Goal: Use online tool/utility: Utilize a website feature to perform a specific function

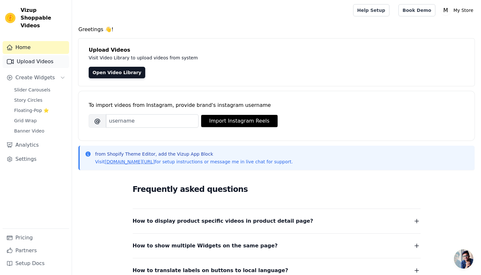
click at [53, 59] on link "Upload Videos" at bounding box center [36, 61] width 67 height 13
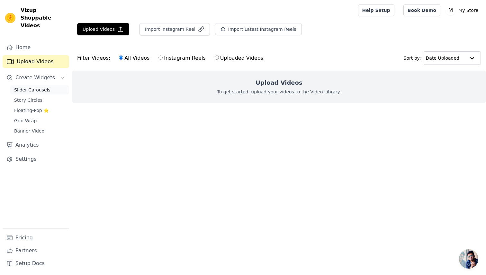
click at [46, 87] on span "Slider Carousels" at bounding box center [32, 90] width 36 height 6
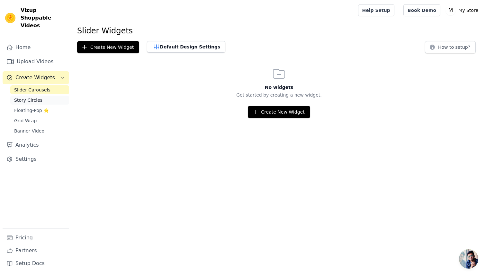
click at [41, 96] on link "Story Circles" at bounding box center [39, 100] width 59 height 9
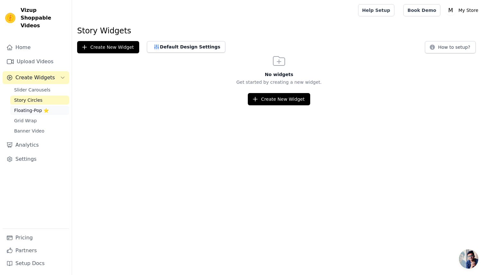
click at [34, 107] on span "Floating-Pop ⭐" at bounding box center [31, 110] width 35 height 6
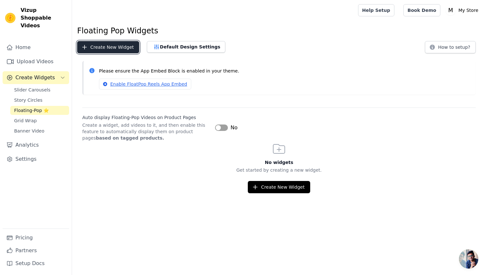
click at [101, 49] on button "Create New Widget" at bounding box center [108, 47] width 62 height 12
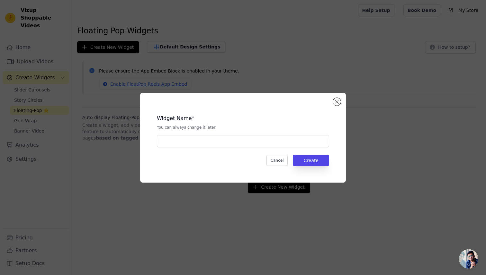
click at [340, 100] on div "Widget Name * You can always change it later Cancel Create" at bounding box center [243, 138] width 206 height 90
click at [339, 103] on button "Close modal" at bounding box center [337, 102] width 8 height 8
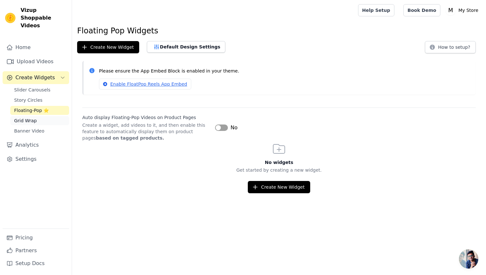
click at [37, 117] on link "Grid Wrap" at bounding box center [39, 120] width 59 height 9
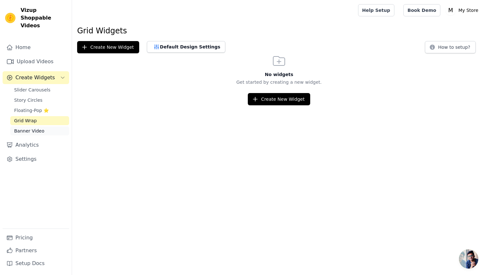
click at [35, 128] on span "Banner Video" at bounding box center [29, 131] width 30 height 6
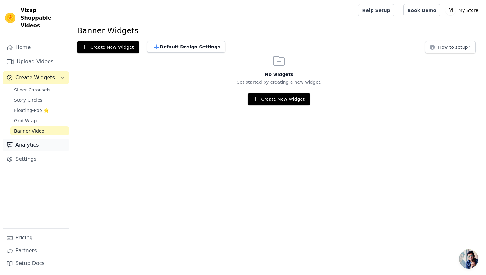
click at [36, 139] on link "Analytics" at bounding box center [36, 145] width 67 height 13
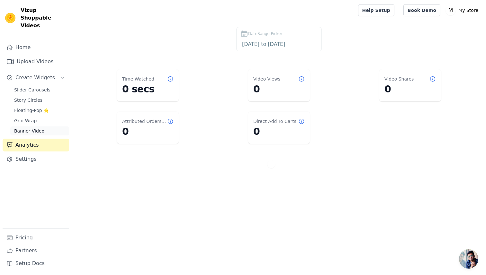
click at [37, 128] on span "Banner Video" at bounding box center [29, 131] width 30 height 6
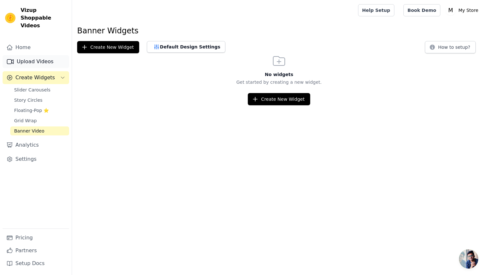
click at [21, 56] on link "Upload Videos" at bounding box center [36, 61] width 67 height 13
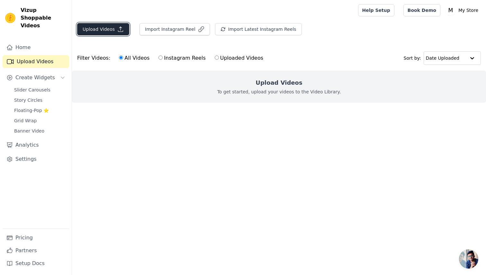
click at [111, 31] on button "Upload Videos" at bounding box center [103, 29] width 52 height 12
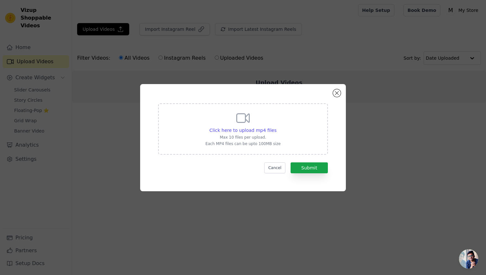
click at [258, 126] on div "Click here to upload mp4 files Max 10 files per upload. Each MP4 files can be u…" at bounding box center [242, 129] width 75 height 36
click at [276, 127] on input "Click here to upload mp4 files Max 10 files per upload. Each MP4 files can be u…" at bounding box center [276, 127] width 0 height 0
type input "C:\fakepath\Wireless+Binaural+Sports+Running+In-Ear.mp4"
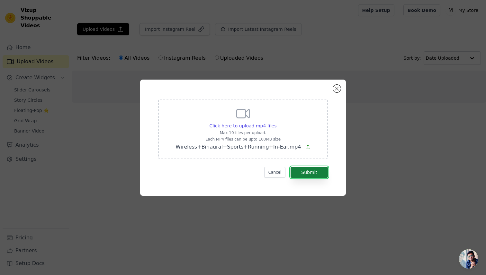
click at [313, 173] on button "Submit" at bounding box center [308, 172] width 37 height 11
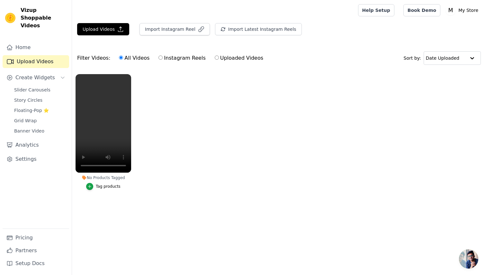
click at [113, 186] on div "Tag products" at bounding box center [108, 186] width 25 height 5
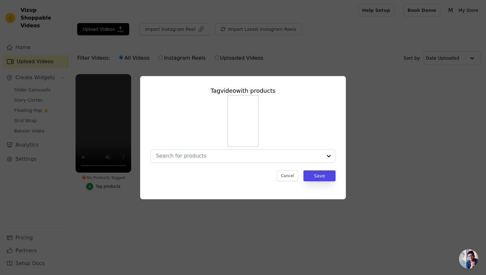
click at [250, 164] on div "Tag video with products Cancel Save" at bounding box center [242, 133] width 195 height 105
click at [269, 156] on input "No Products Tagged Tag video with products Cancel Save Tag products" at bounding box center [239, 156] width 166 height 6
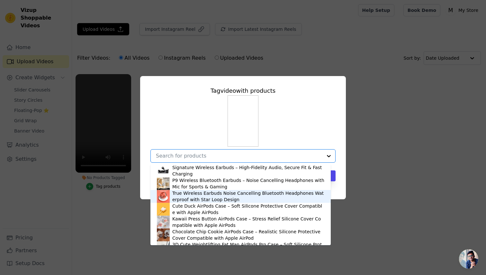
click at [213, 201] on div "True Wireless Earbuds Noise Cancelling Bluetooth Headphones Waterproof with Sta…" at bounding box center [248, 196] width 152 height 13
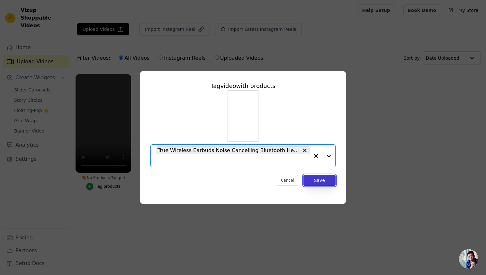
click at [320, 183] on button "Save" at bounding box center [319, 180] width 32 height 11
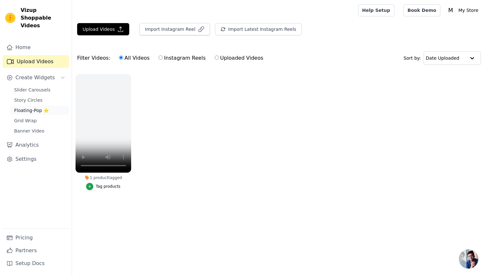
click at [34, 107] on span "Floating-Pop ⭐" at bounding box center [31, 110] width 35 height 6
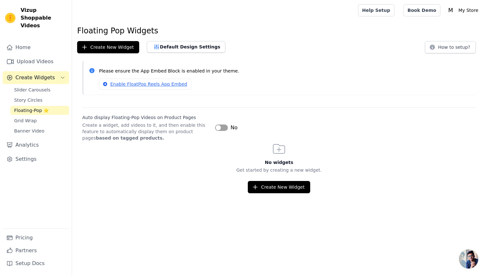
click at [221, 128] on button "Label" at bounding box center [221, 128] width 13 height 6
click at [44, 85] on link "Slider Carousels" at bounding box center [39, 89] width 59 height 9
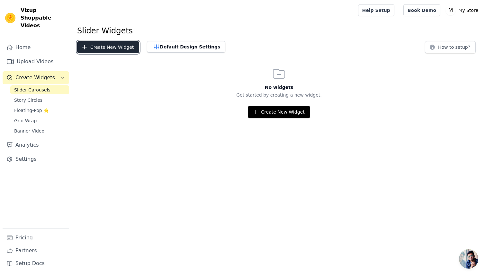
click at [115, 47] on button "Create New Widget" at bounding box center [108, 47] width 62 height 12
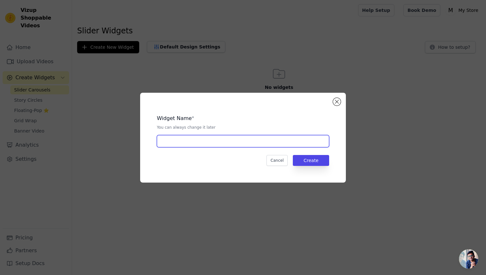
click at [262, 147] on input "text" at bounding box center [243, 141] width 172 height 12
type input "l"
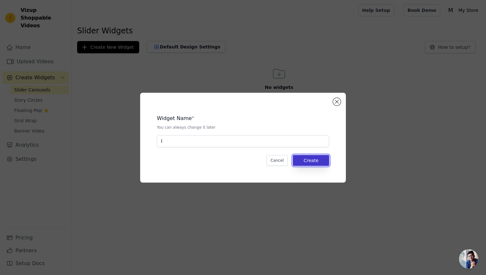
click at [318, 165] on button "Create" at bounding box center [311, 160] width 36 height 11
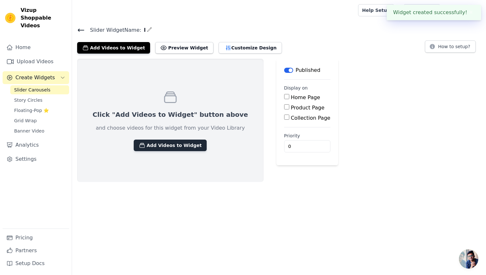
click at [170, 143] on button "Add Videos to Widget" at bounding box center [170, 146] width 73 height 12
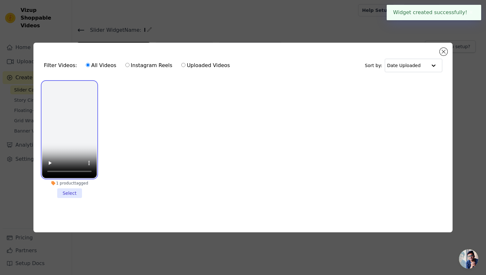
click at [80, 123] on video at bounding box center [69, 130] width 55 height 97
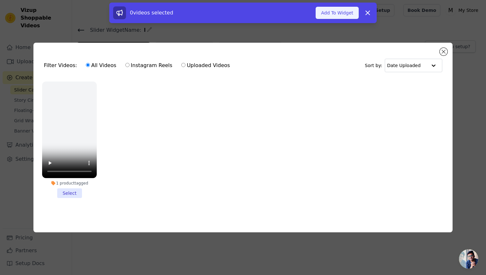
click at [334, 13] on button "Add To Widget" at bounding box center [337, 13] width 43 height 12
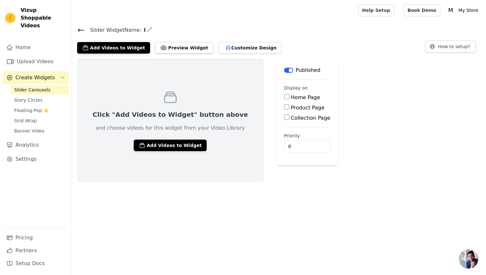
click at [284, 99] on input "Home Page" at bounding box center [286, 96] width 5 height 5
checkbox input "true"
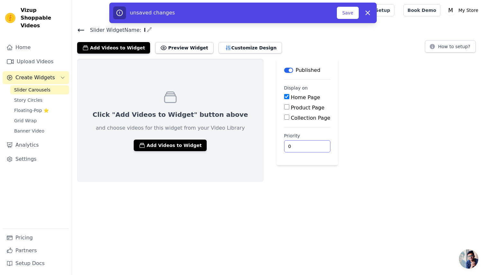
click at [284, 143] on input "0" at bounding box center [307, 146] width 46 height 12
type input "1"
click at [291, 145] on input "1" at bounding box center [307, 146] width 46 height 12
click at [347, 15] on button "Save" at bounding box center [348, 13] width 22 height 12
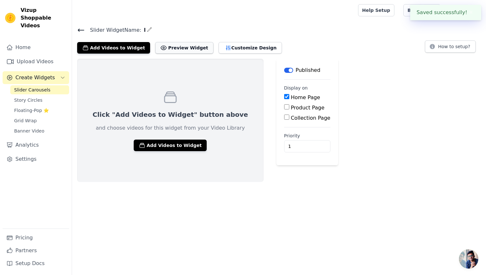
click at [167, 42] on button "Preview Widget" at bounding box center [184, 48] width 58 height 12
click at [228, 47] on button "Customize Design" at bounding box center [249, 48] width 63 height 12
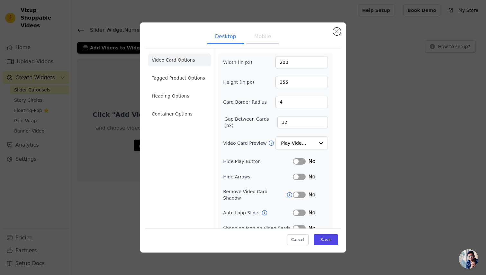
click at [299, 164] on button "Label" at bounding box center [299, 161] width 13 height 6
click at [299, 162] on button "Label" at bounding box center [299, 161] width 13 height 6
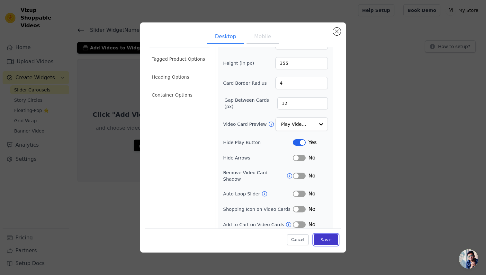
click at [322, 245] on button "Save" at bounding box center [326, 239] width 24 height 11
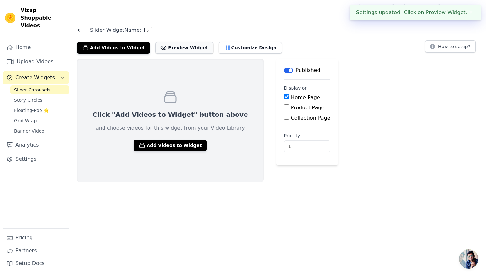
click at [185, 45] on button "Preview Widget" at bounding box center [184, 48] width 58 height 12
